Goal: Task Accomplishment & Management: Manage account settings

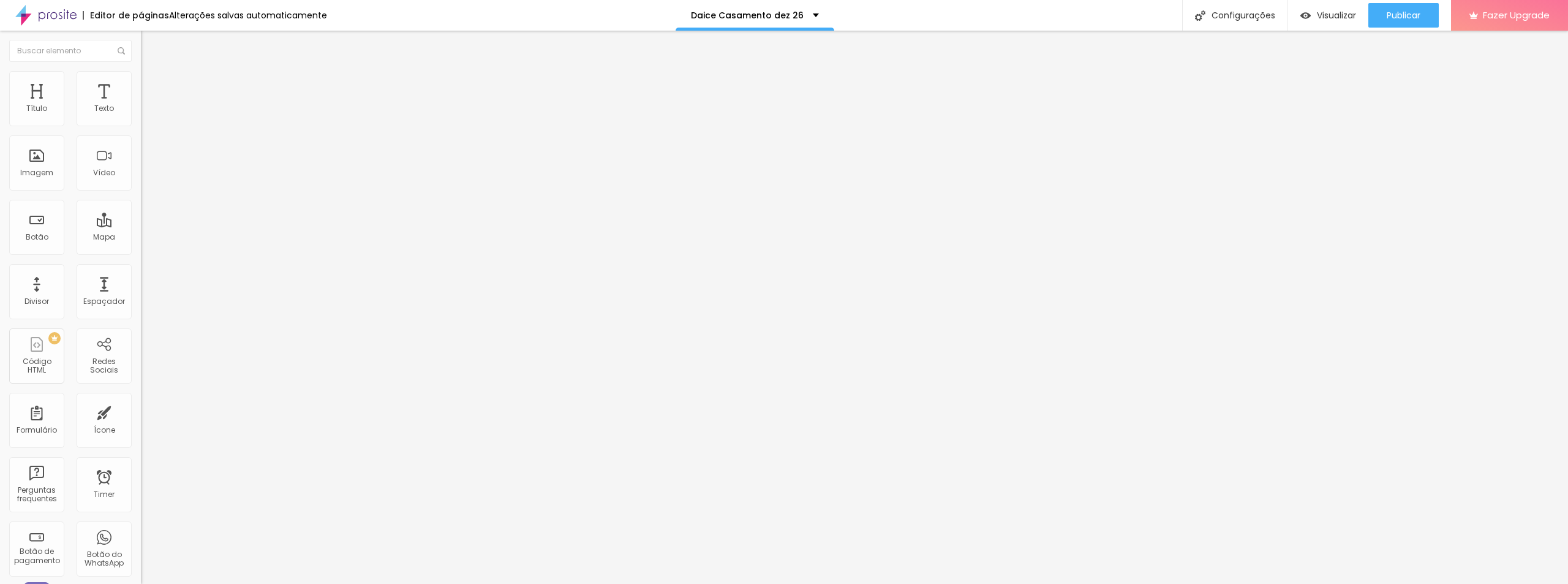
click at [141, 252] on input "https://memoriaemfotos.alboompro.com/albunscomp" at bounding box center [215, 246] width 147 height 12
paste input "200km-albuns-completo"
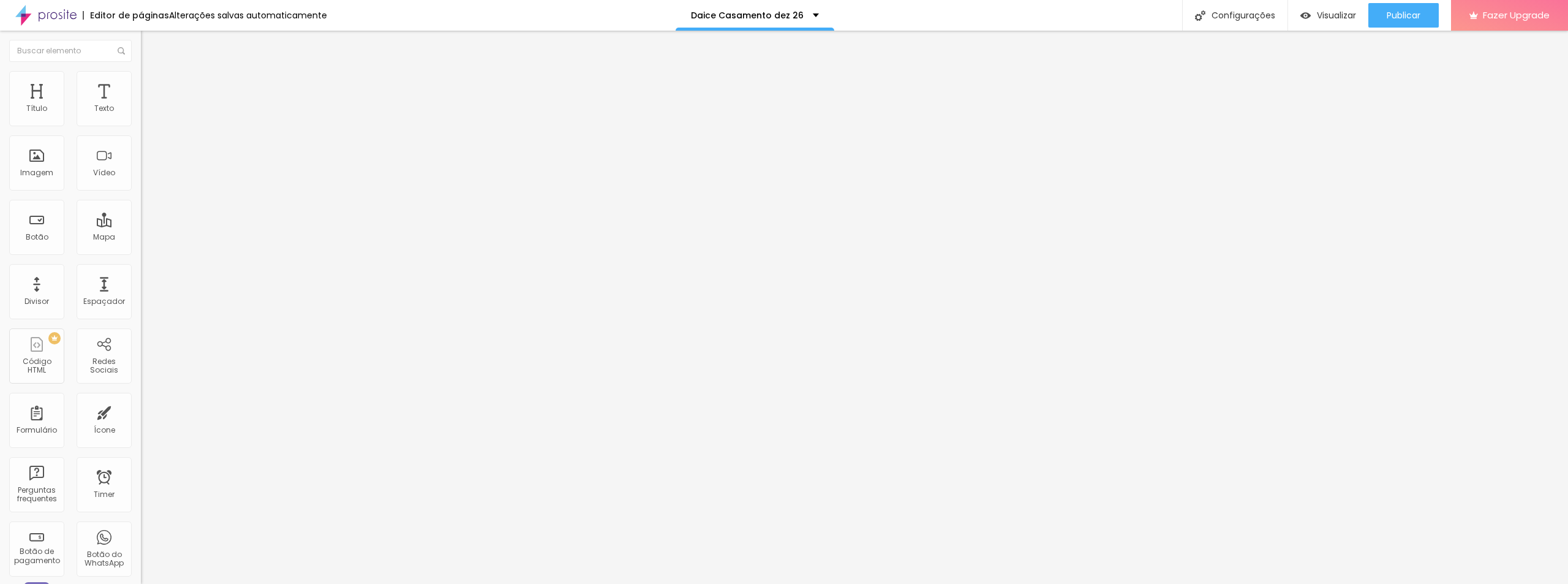
type input "https://memoriaemfotos.alboompro.com/200km-albuns-completo"
click at [1230, 18] on div "Configurações" at bounding box center [1235, 15] width 105 height 31
click at [1252, 17] on div "Configurações" at bounding box center [1235, 15] width 105 height 31
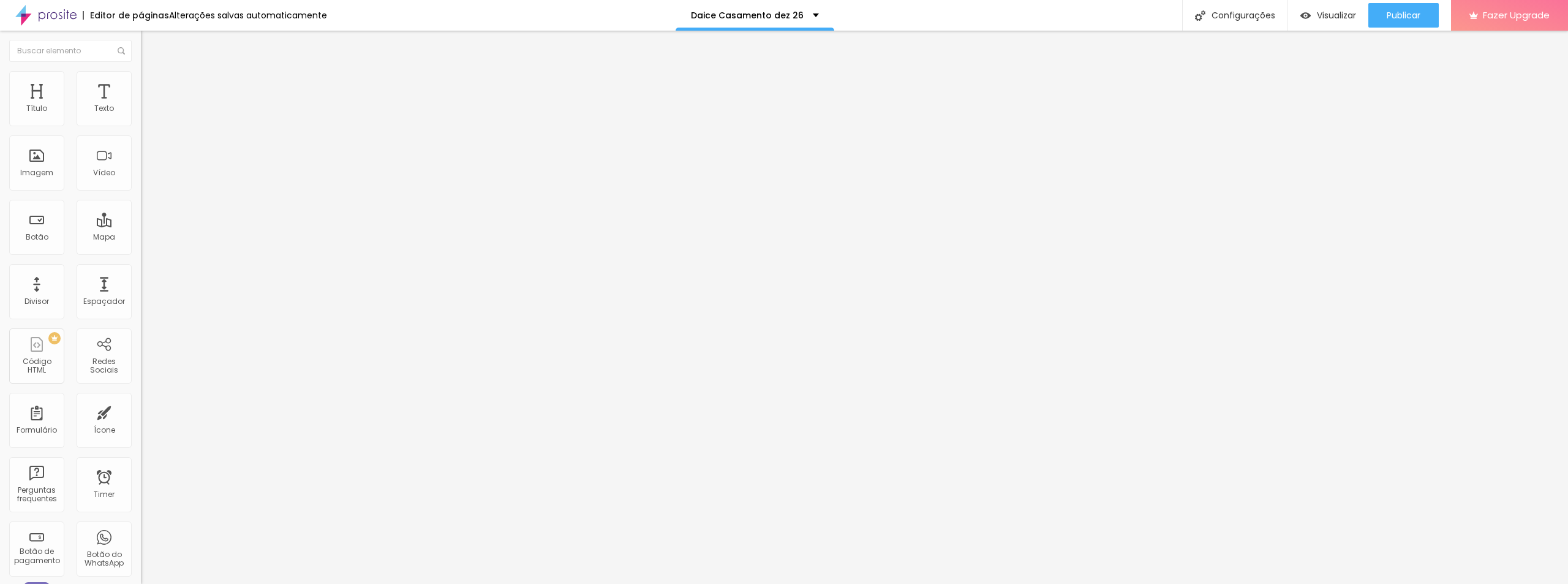
type input "/dcasamentod26"
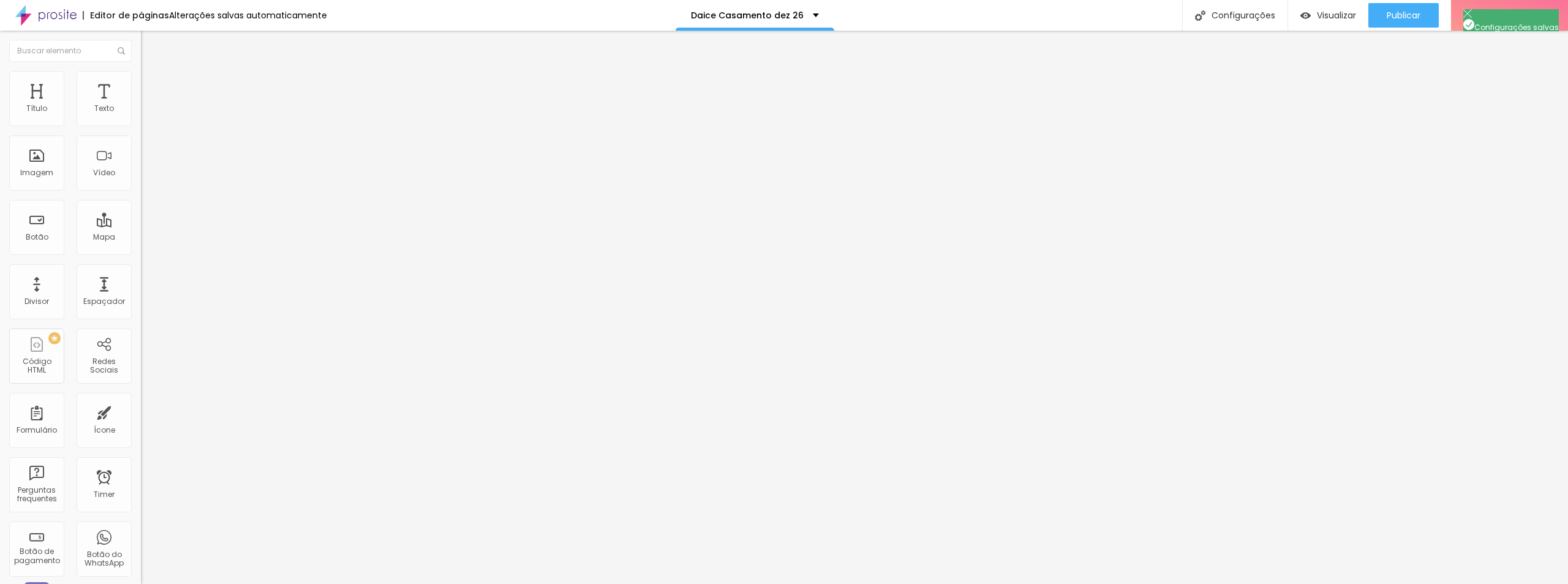
click at [1417, 15] on span "Publicar" at bounding box center [1404, 15] width 34 height 10
click at [141, 115] on input "[URL][DOMAIN_NAME]" at bounding box center [215, 109] width 147 height 12
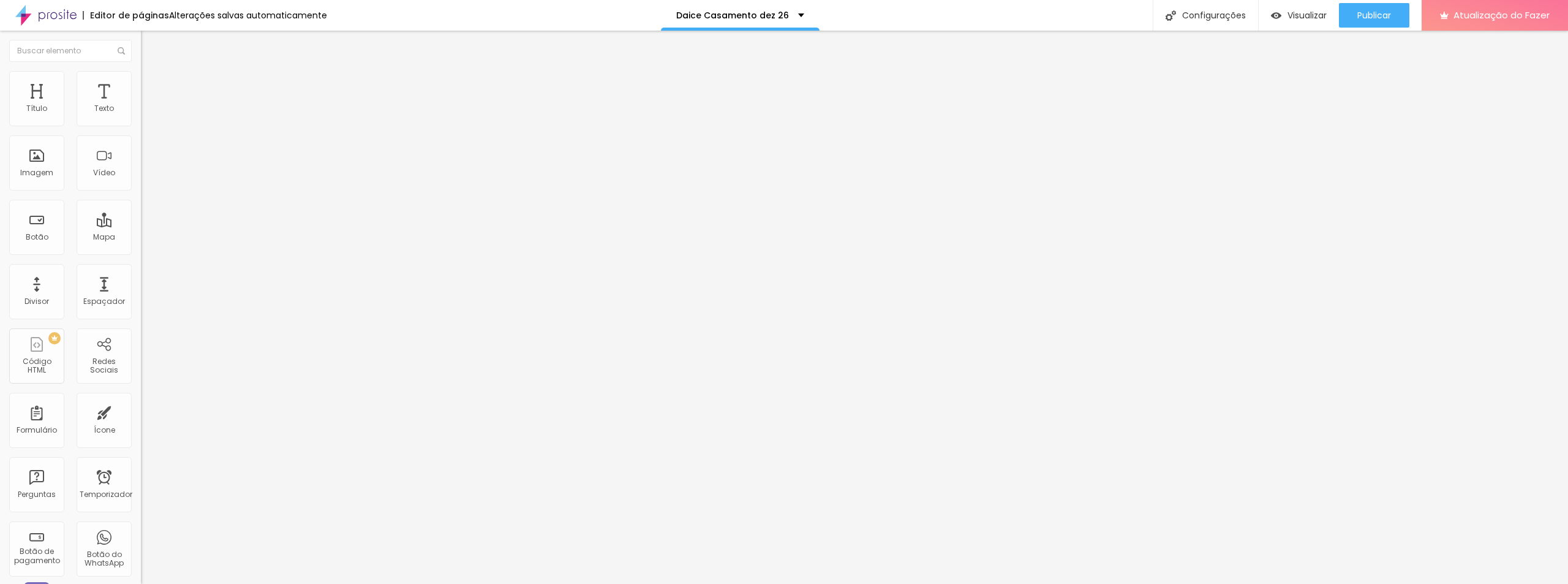
paste input "fTREAnbJIBw"
type input "[URL][DOMAIN_NAME]"
click at [1368, 12] on font "Publicar" at bounding box center [1374, 15] width 34 height 12
